Goal: Communication & Community: Answer question/provide support

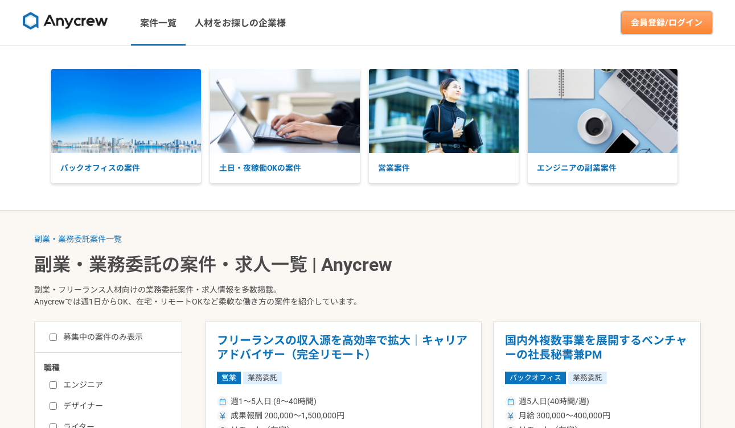
click at [654, 18] on link "会員登録/ログイン" at bounding box center [666, 22] width 91 height 23
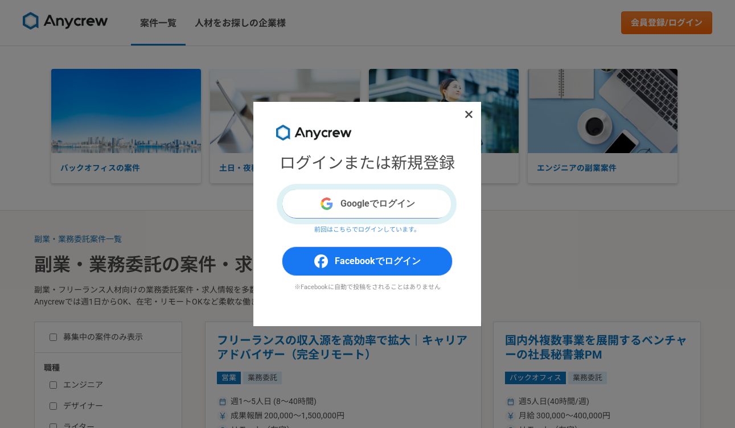
click at [365, 202] on button "Googleでログイン" at bounding box center [367, 204] width 171 height 30
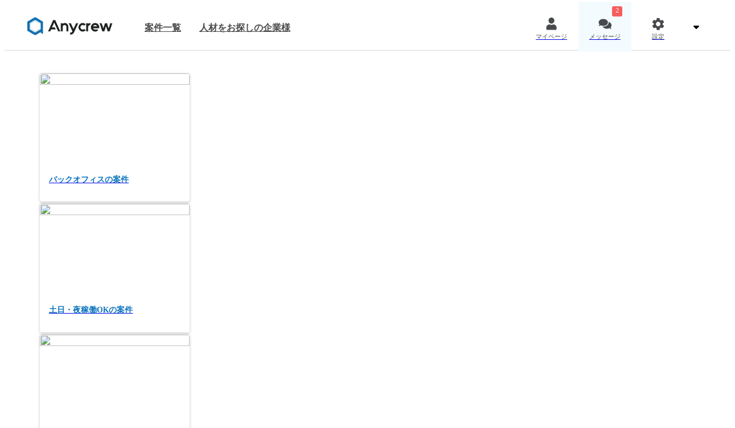
click at [606, 17] on div at bounding box center [604, 23] width 13 height 13
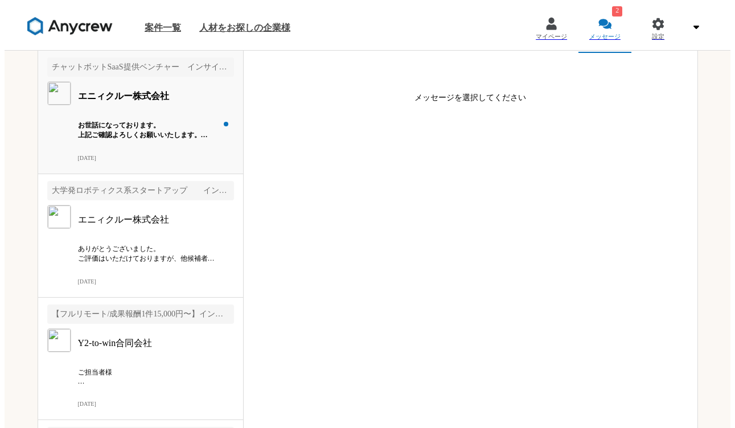
click at [121, 121] on p "お世話になっております。 上記ご確認よろしくお願いいたします。 また稼働に関しては、8月末にて一度契約終了となるようです。併せてご確認よろしくお願いいたします。" at bounding box center [148, 130] width 141 height 19
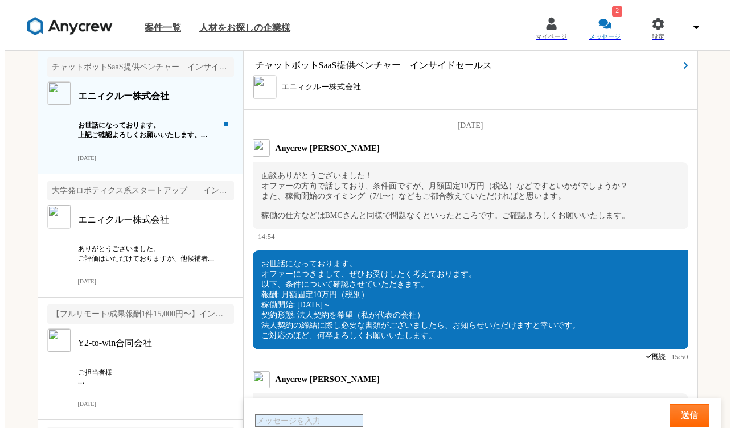
scroll to position [1265, 0]
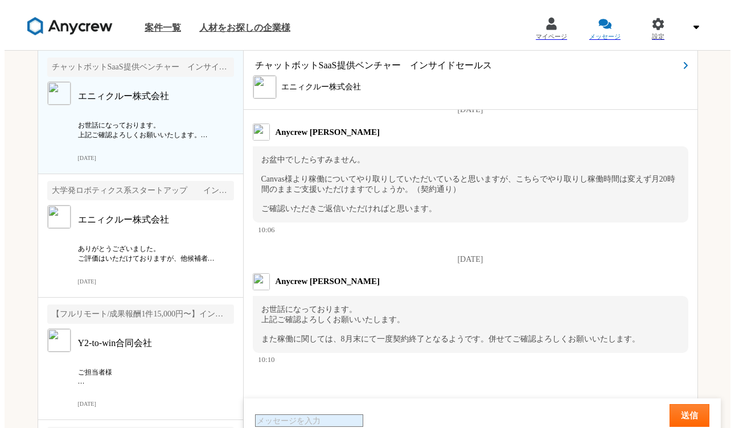
click at [314, 415] on textarea at bounding box center [309, 421] width 108 height 13
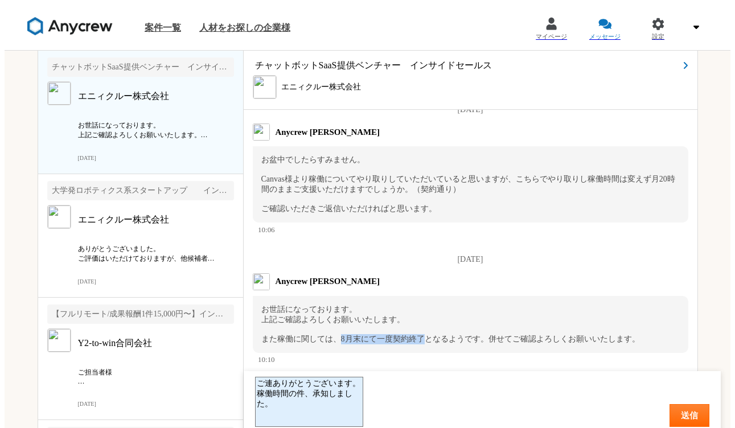
drag, startPoint x: 338, startPoint y: 332, endPoint x: 423, endPoint y: 328, distance: 84.9
click at [423, 328] on span "お世話になっております。 上記ご確認よろしくお願いいたします。 また稼働に関しては、8月末にて一度契約終了となるようです。併せてご確認よろしくお願いいたします。" at bounding box center [450, 324] width 379 height 38
copy span "8月末にて一度契約終了"
click at [293, 401] on textarea "ご連ありがとうございます。 稼働時間の件、承知しました。" at bounding box center [309, 402] width 108 height 50
paste textarea "8月末にて一度契約終了"
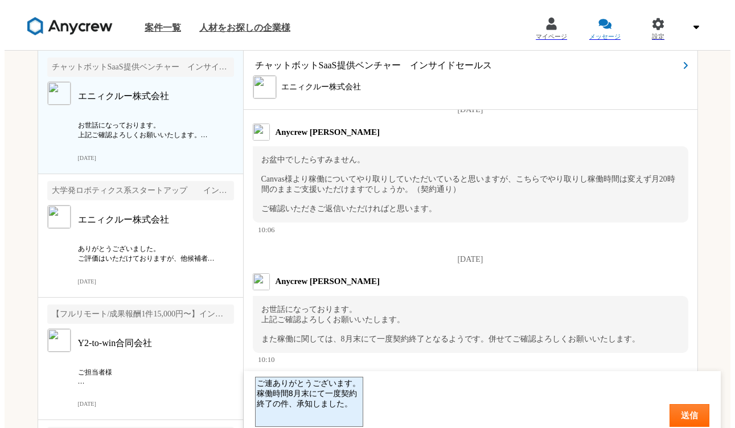
click at [293, 400] on textarea "ご連ありがとうございます。 稼働時間8月末にて一度契約終了の件、承知しました。" at bounding box center [309, 402] width 108 height 50
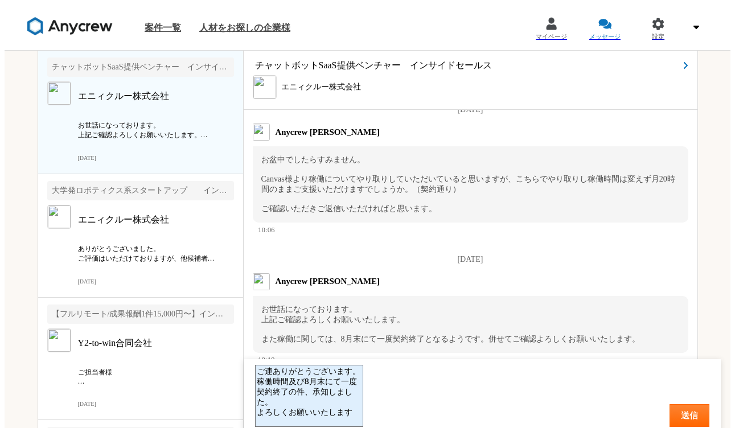
click at [387, 330] on span "お世話になっております。 上記ご確認よろしくお願いいたします。 また稼働に関しては、8月末にて一度契約終了となるようです。併せてご確認よろしくお願いいたします。" at bounding box center [450, 324] width 379 height 38
click at [363, 396] on textarea "ご連ありがとうございます。 稼働時間及び8月末にて一度契約終了の件、承知しました。 よろしくお願いいたします" at bounding box center [309, 396] width 108 height 62
click at [276, 375] on textarea "ご連ありがとうございます。 稼働時間及び8月末にて一度契約終了の件、承知しました。 よろしくお願いいたします。" at bounding box center [309, 396] width 108 height 62
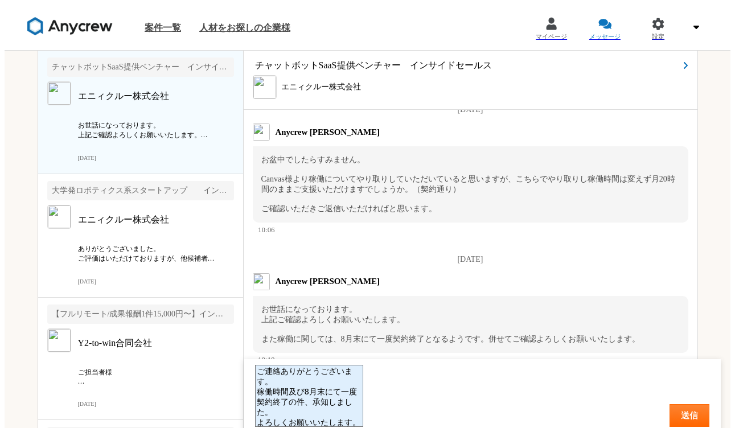
click at [363, 388] on textarea "ご連絡ありがとうございます。 稼働時間及び8月末にて一度契約終了の件、承知しました。 よろしくお願いいたします。" at bounding box center [309, 396] width 108 height 62
type textarea "ご連絡ありがとうございます。 稼働時間及び8月末にて一度契約終了の件承知しました。 よろしくお願いいたします。"
click at [670, 408] on button "送信" at bounding box center [690, 415] width 40 height 23
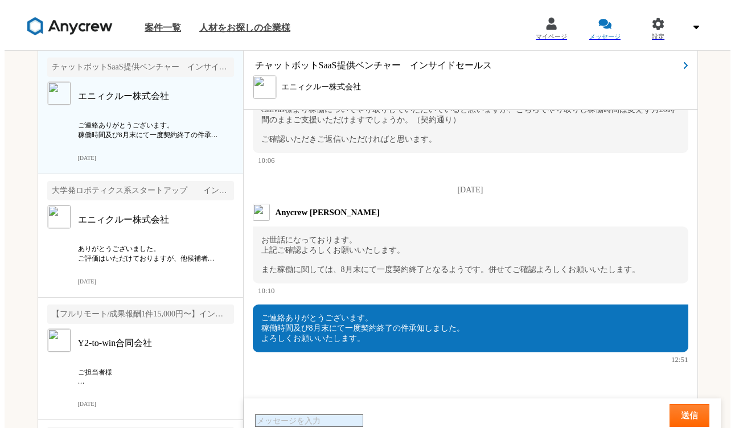
scroll to position [1219, 0]
